Goal: Browse casually

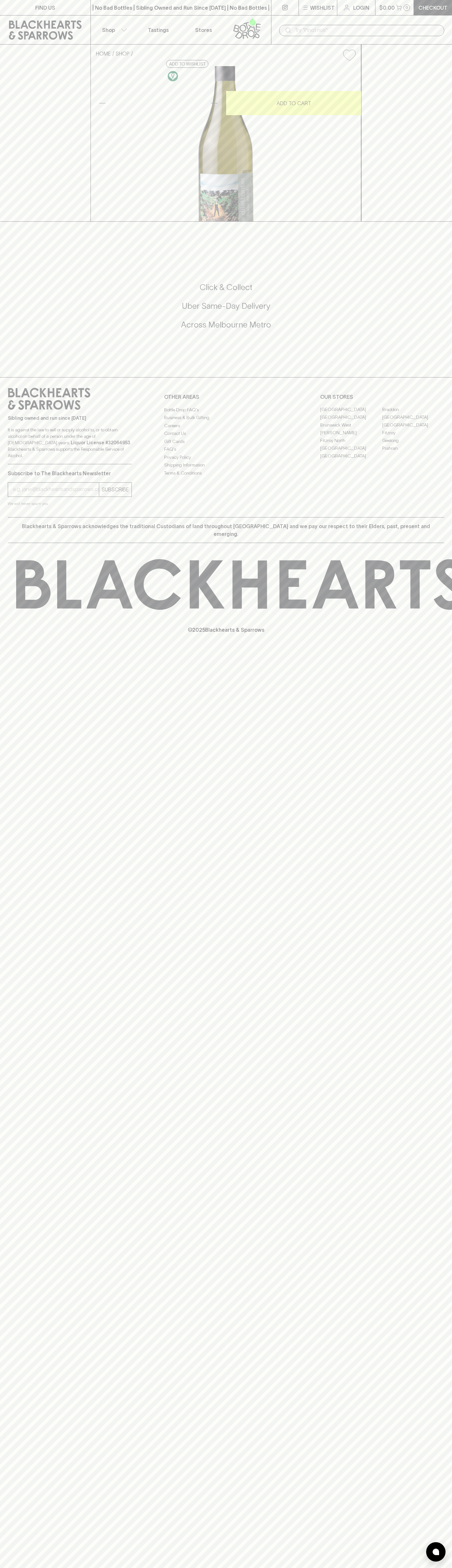
click at [371, 17] on div "​" at bounding box center [361, 30] width 181 height 29
click at [447, 1297] on div "FIND US | No Bad Bottles | Sibling Owned and Run Since 2006 | No Bad Bottles | …" at bounding box center [226, 784] width 452 height 1568
click at [242, 1567] on html "FIND US | No Bad Bottles | Sibling Owned and Run Since 2006 | No Bad Bottles | …" at bounding box center [226, 784] width 452 height 1568
click at [24, 1420] on div "FIND US | No Bad Bottles | Sibling Owned and Run Since 2006 | No Bad Bottles | …" at bounding box center [226, 784] width 452 height 1568
